Goal: Task Accomplishment & Management: Use online tool/utility

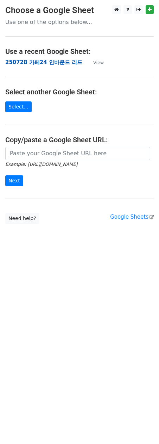
click at [33, 63] on strong "250728 카페24 인바운드 리드" at bounding box center [43, 62] width 77 height 6
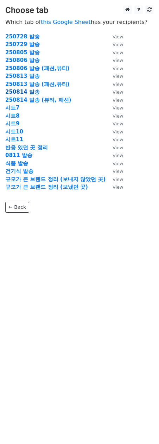
click at [27, 89] on strong "250814 발송" at bounding box center [22, 92] width 35 height 6
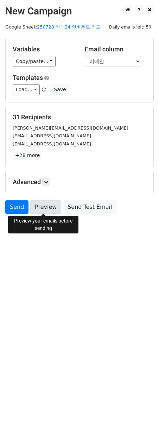
click at [45, 209] on link "Preview" at bounding box center [45, 206] width 31 height 13
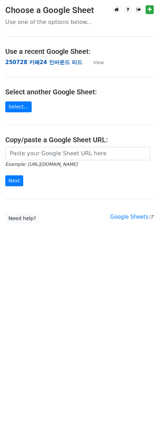
click at [44, 61] on strong "250728 카페24 인바운드 리드" at bounding box center [43, 62] width 77 height 6
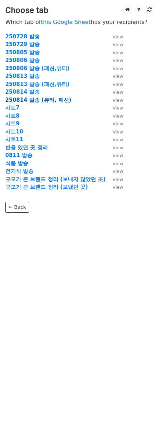
click at [32, 101] on strong "250814 발송 (뷰티, 패션)" at bounding box center [38, 100] width 66 height 6
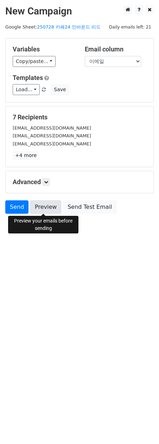
click at [40, 206] on link "Preview" at bounding box center [45, 206] width 31 height 13
click at [14, 209] on link "Send" at bounding box center [16, 206] width 23 height 13
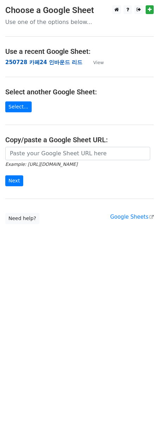
click at [55, 61] on strong "250728 카페24 인바운드 리드" at bounding box center [43, 62] width 77 height 6
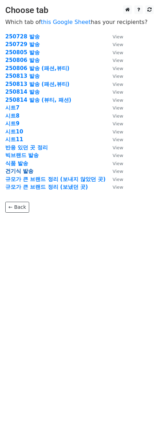
click at [20, 171] on strong "건기식 발송" at bounding box center [19, 171] width 28 height 6
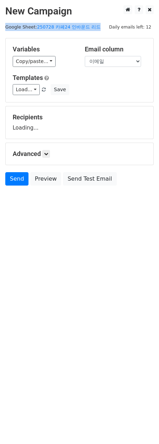
drag, startPoint x: 153, startPoint y: 26, endPoint x: 132, endPoint y: 26, distance: 21.5
click at [150, 26] on main "New Campaign Daily emails left: 12 Google Sheet: 250728 카페24 인바운드 리드 Variables …" at bounding box center [79, 97] width 159 height 184
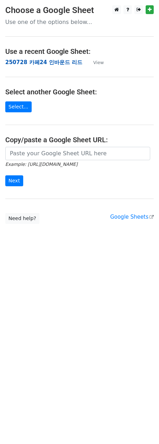
click at [54, 62] on strong "250728 카페24 인바운드 리드" at bounding box center [43, 62] width 77 height 6
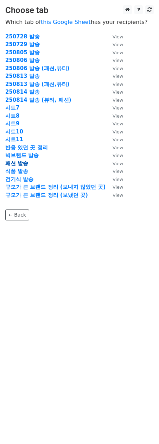
click at [23, 165] on strong "패션 발송" at bounding box center [16, 163] width 23 height 6
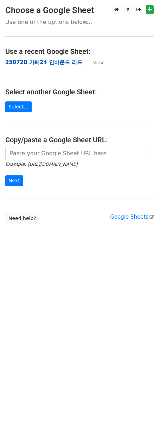
click at [40, 65] on strong "250728 카페24 인바운드 리드" at bounding box center [43, 62] width 77 height 6
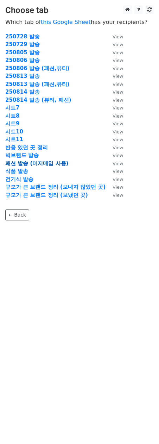
click at [17, 161] on strong "패션 발송 (머지메일 사용)" at bounding box center [36, 163] width 63 height 6
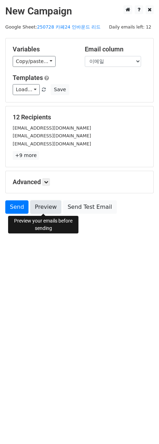
click at [51, 206] on link "Preview" at bounding box center [45, 206] width 31 height 13
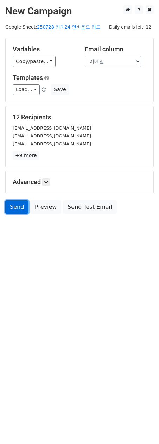
click at [11, 209] on link "Send" at bounding box center [16, 206] width 23 height 13
